Goal: Transaction & Acquisition: Purchase product/service

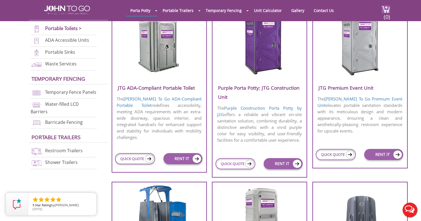
scroll to position [224, 0]
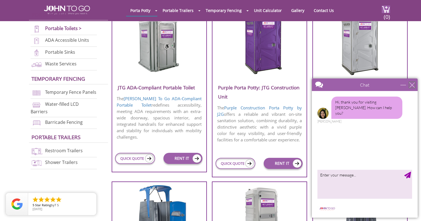
click at [413, 84] on div "close" at bounding box center [412, 85] width 6 height 6
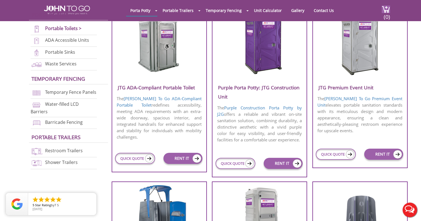
scroll to position [0, 0]
click at [379, 152] on div at bounding box center [210, 110] width 421 height 221
click at [381, 155] on link "RENT IT" at bounding box center [383, 154] width 39 height 11
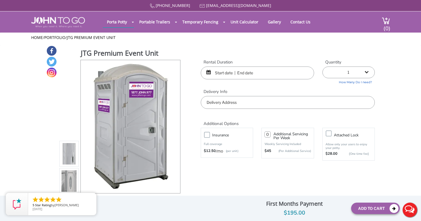
click at [248, 68] on input "text" at bounding box center [257, 72] width 113 height 13
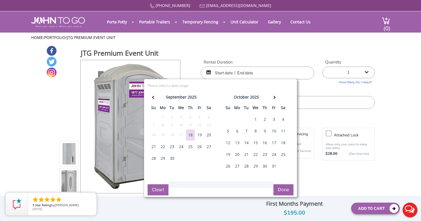
click at [274, 163] on div "31" at bounding box center [273, 165] width 9 height 11
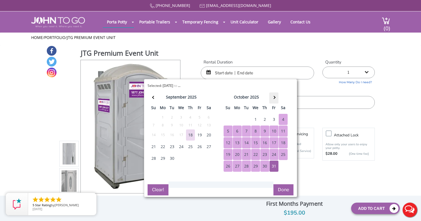
click at [274, 99] on th at bounding box center [273, 97] width 9 height 11
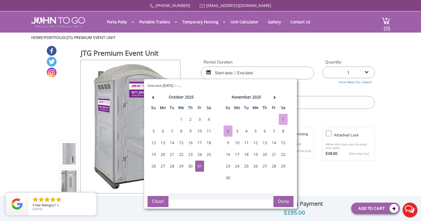
click at [228, 132] on div "2" at bounding box center [227, 130] width 9 height 11
type input "[DATE] to [DATE]"
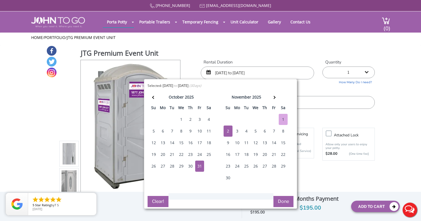
click at [280, 203] on button "Done" at bounding box center [283, 201] width 20 height 11
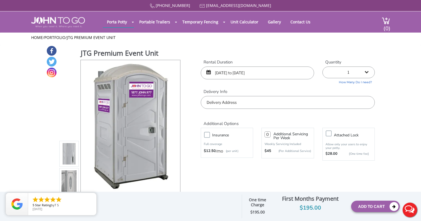
click at [236, 100] on input "text" at bounding box center [288, 102] width 174 height 13
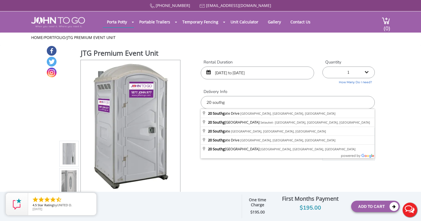
type input "[STREET_ADDRESS]"
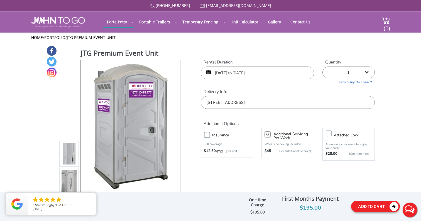
click at [371, 206] on button "Add To Cart" at bounding box center [375, 206] width 49 height 11
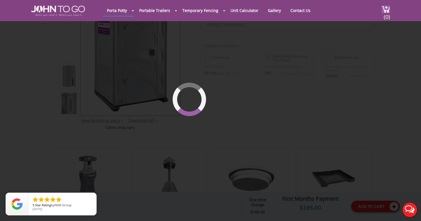
scroll to position [59, 0]
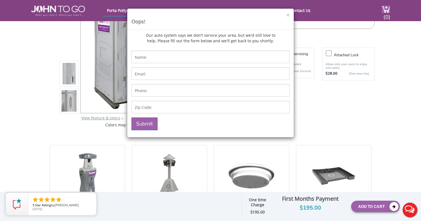
click at [291, 16] on div "× Oops!" at bounding box center [210, 19] width 166 height 21
click at [286, 16] on button "×" at bounding box center [287, 15] width 3 height 6
